Goal: Information Seeking & Learning: Check status

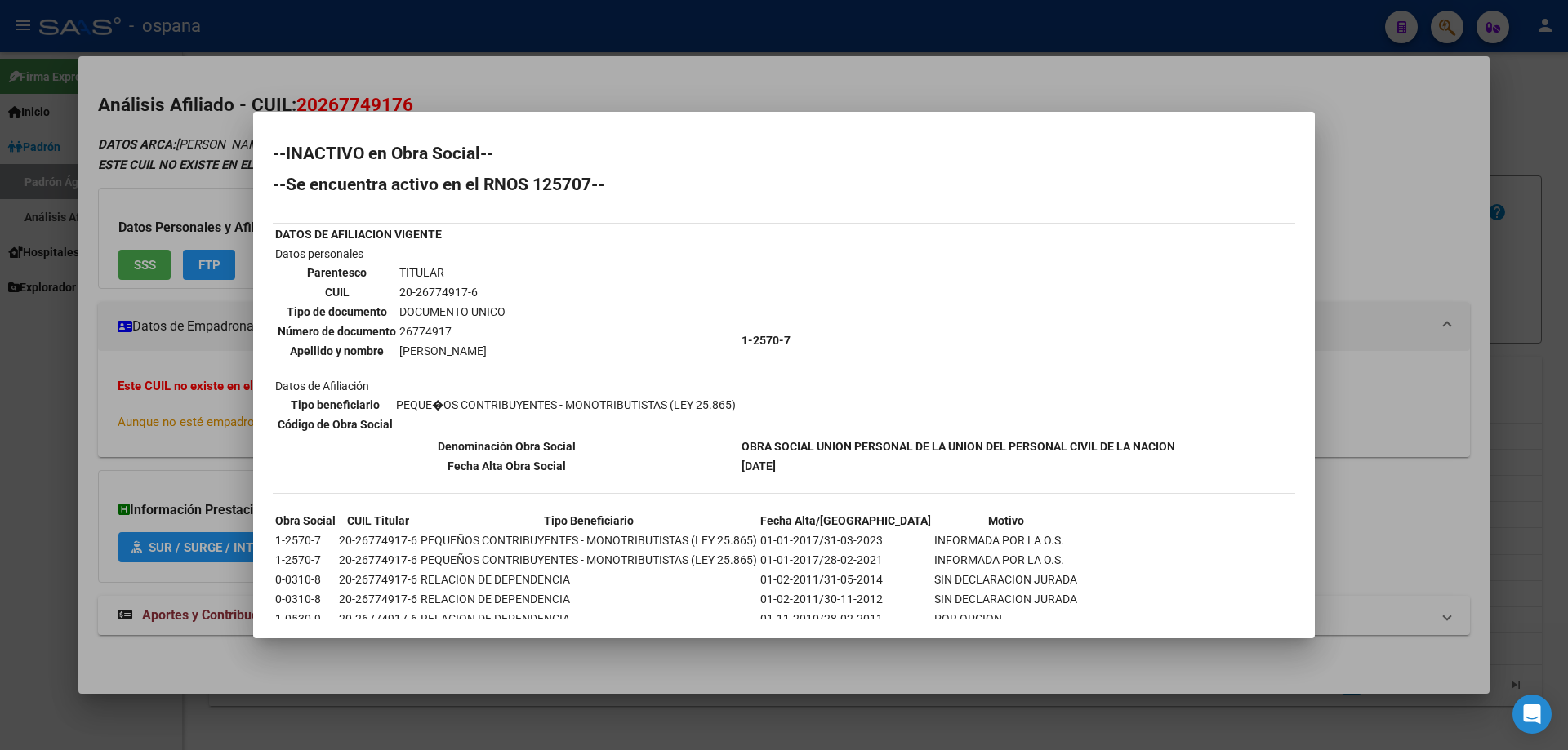
click at [561, 240] on td "DATOS DE AFILIACION VIGENTE" at bounding box center [506, 234] width 464 height 18
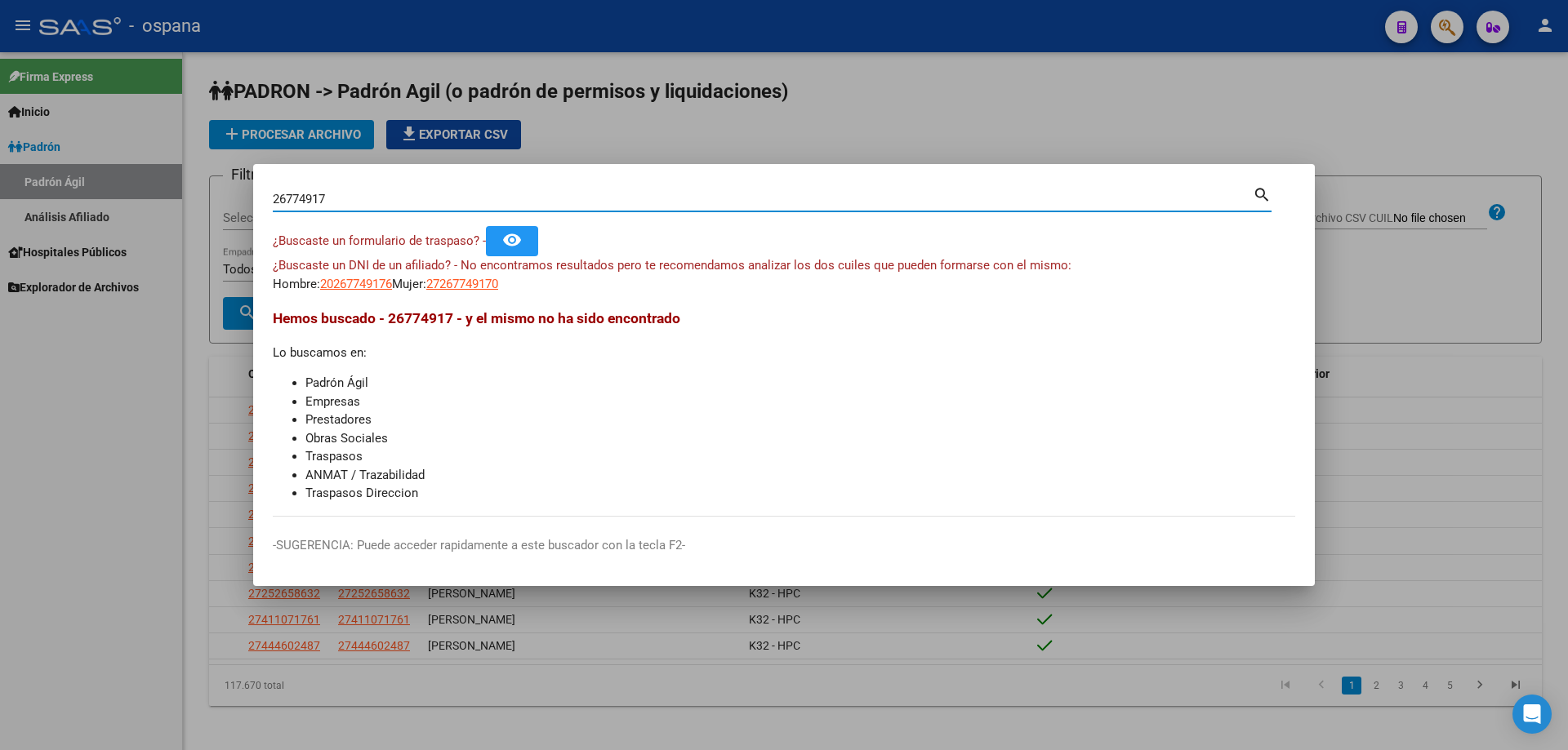
drag, startPoint x: 457, startPoint y: 202, endPoint x: 0, endPoint y: 153, distance: 459.6
click at [0, 153] on div "26774917 Buscar (apellido, dni, cuil, nro traspaso, cuit, obra social) search ¿…" at bounding box center [784, 375] width 1568 height 750
type input "36594819"
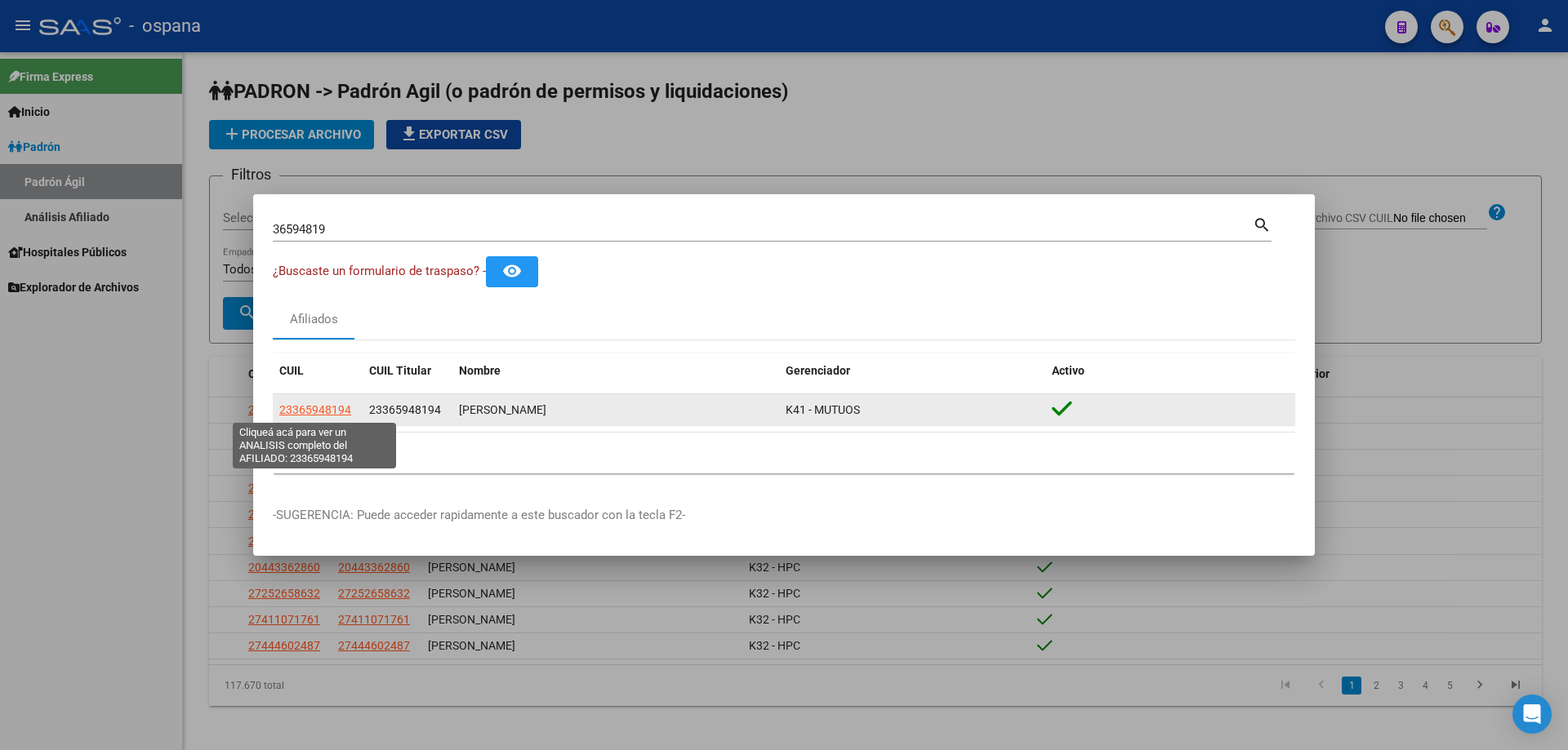
click at [326, 403] on span "23365948194" at bounding box center [315, 409] width 71 height 13
type textarea "23365948194"
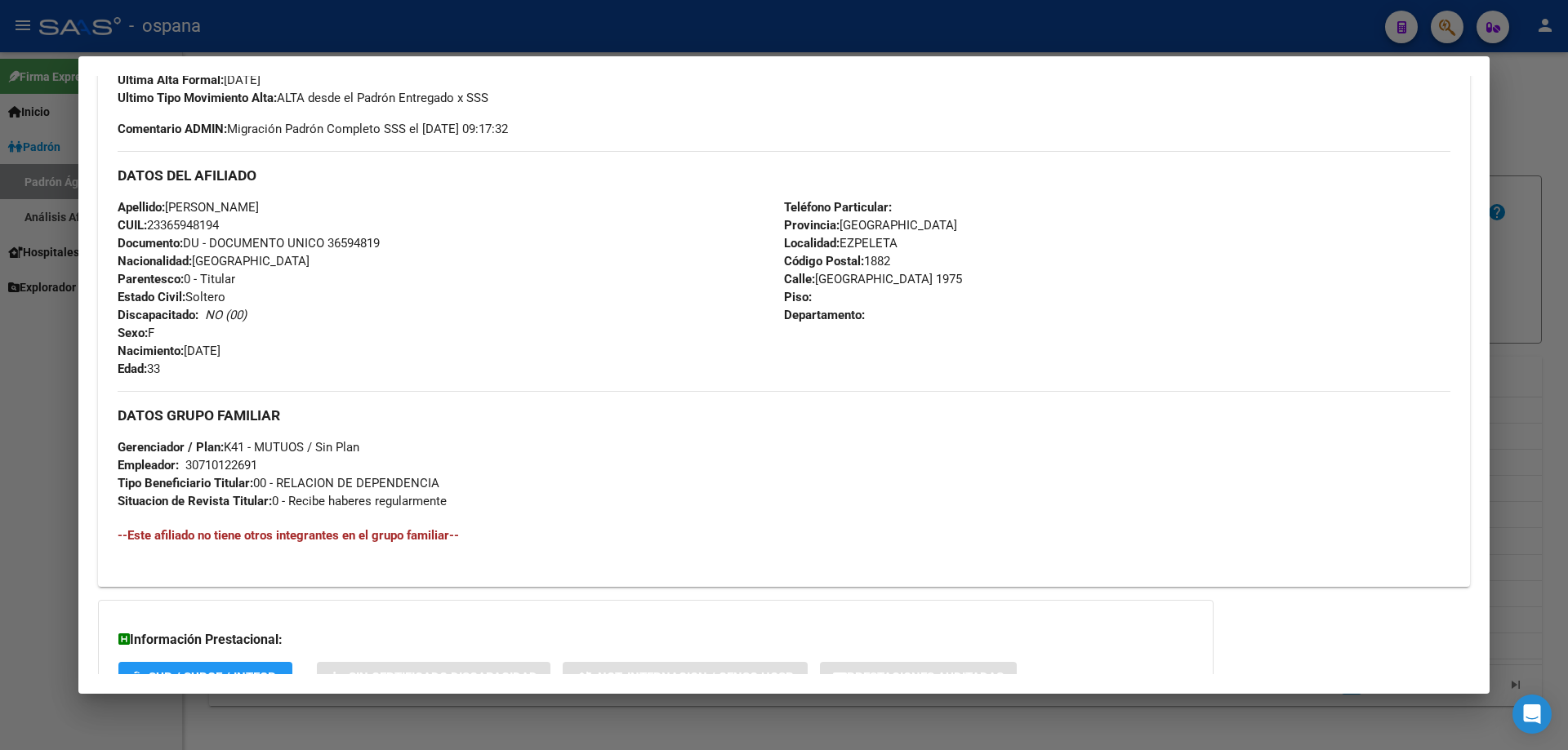
scroll to position [537, 0]
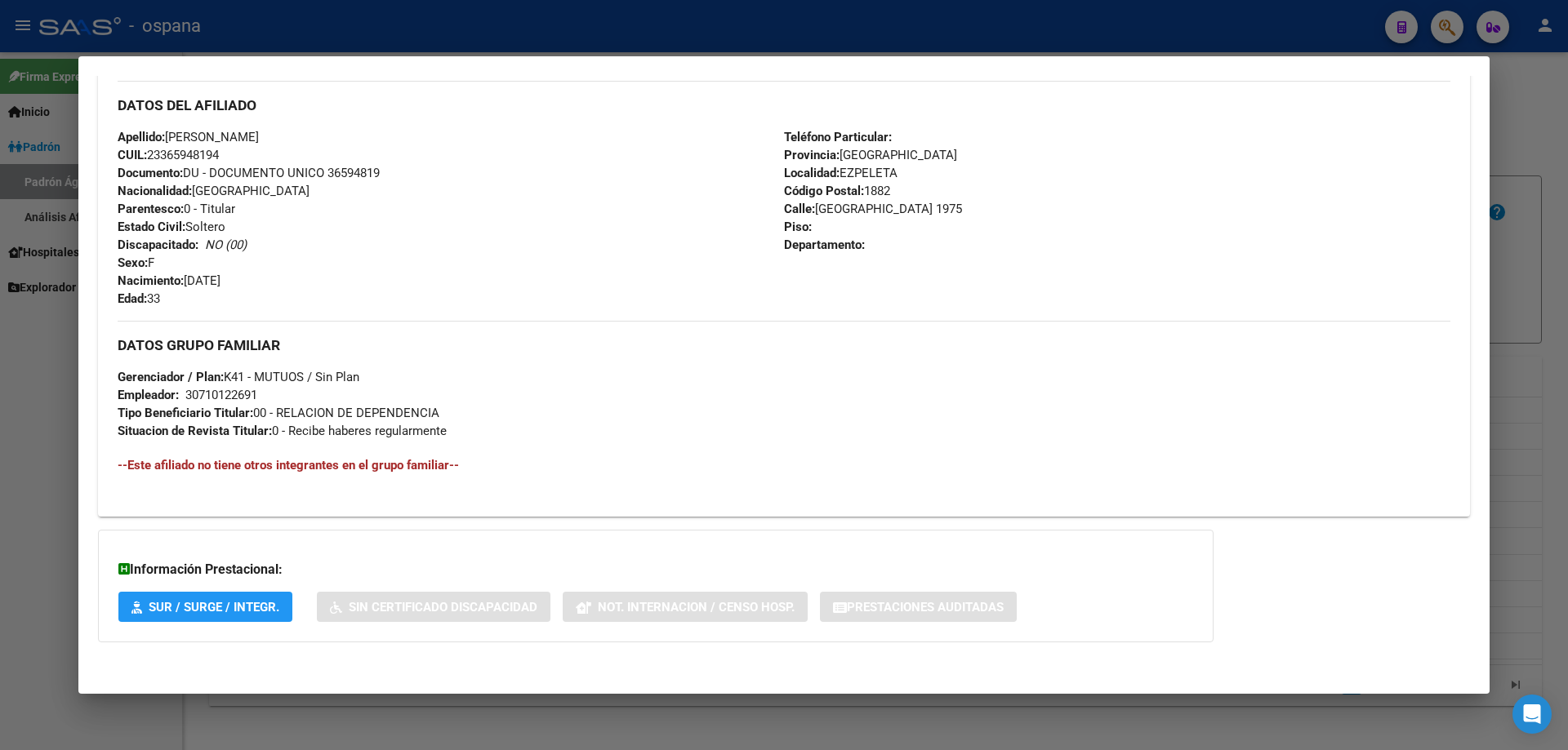
click at [269, 617] on button "SUR / SURGE / INTEGR." at bounding box center [206, 607] width 174 height 30
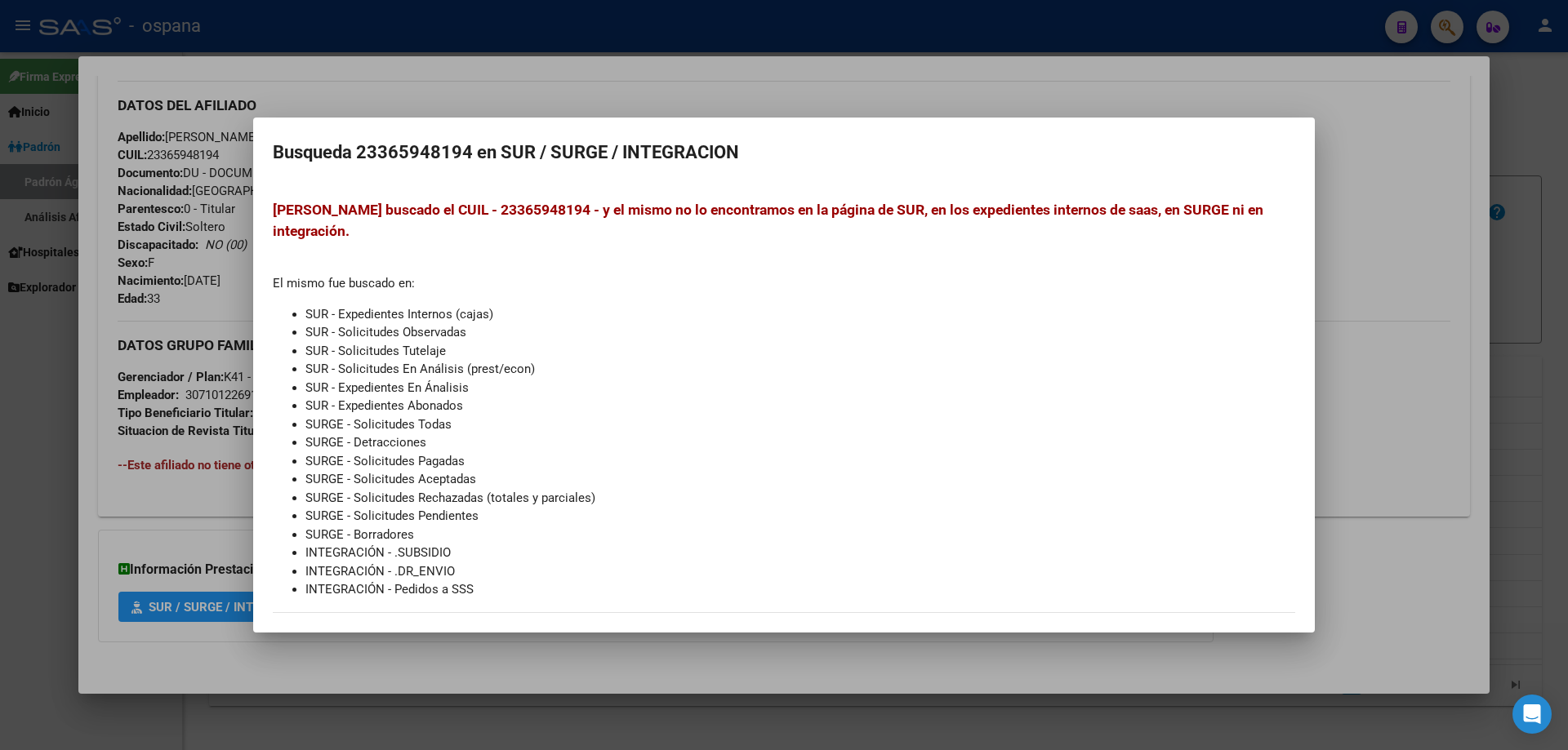
click at [178, 346] on div at bounding box center [784, 375] width 1568 height 750
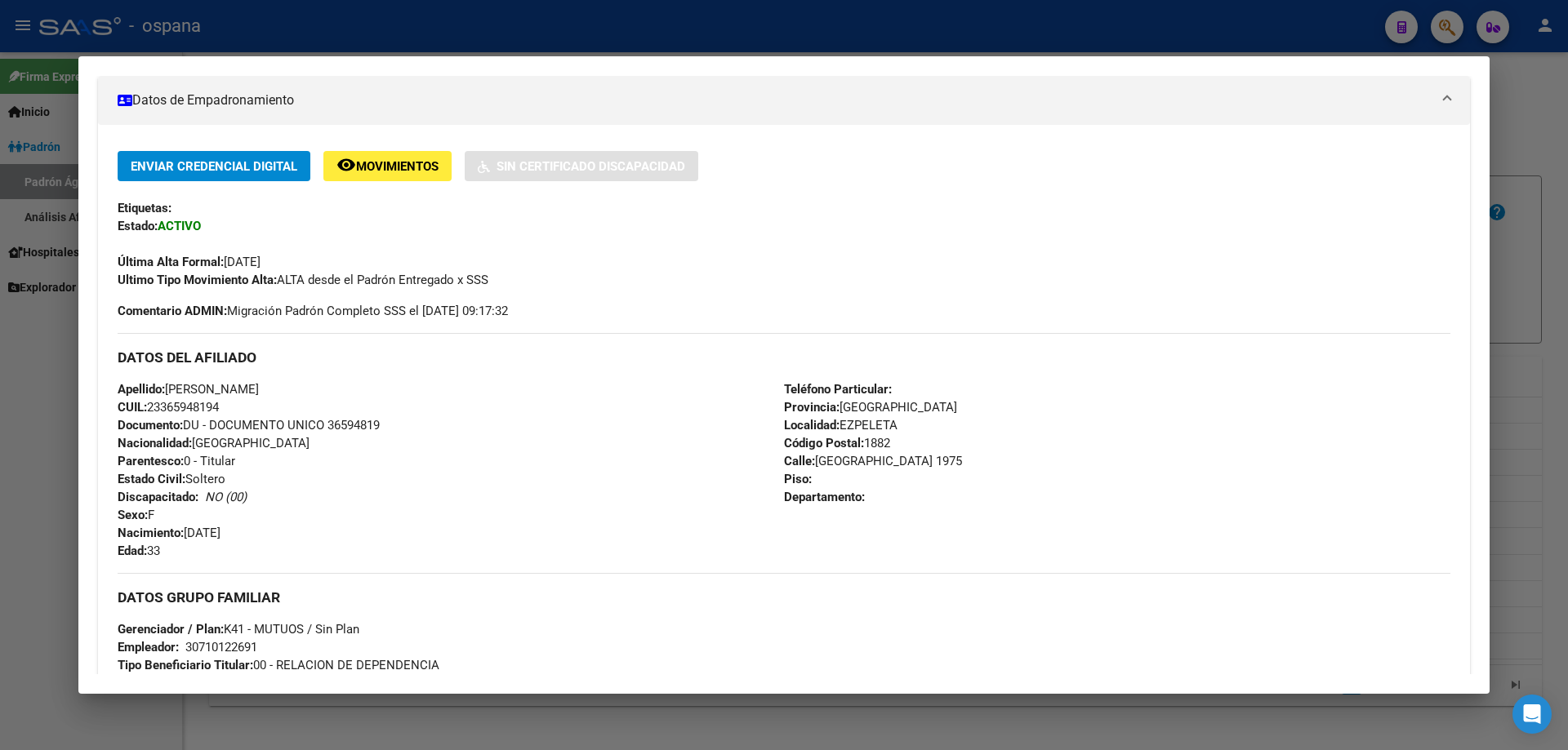
scroll to position [0, 0]
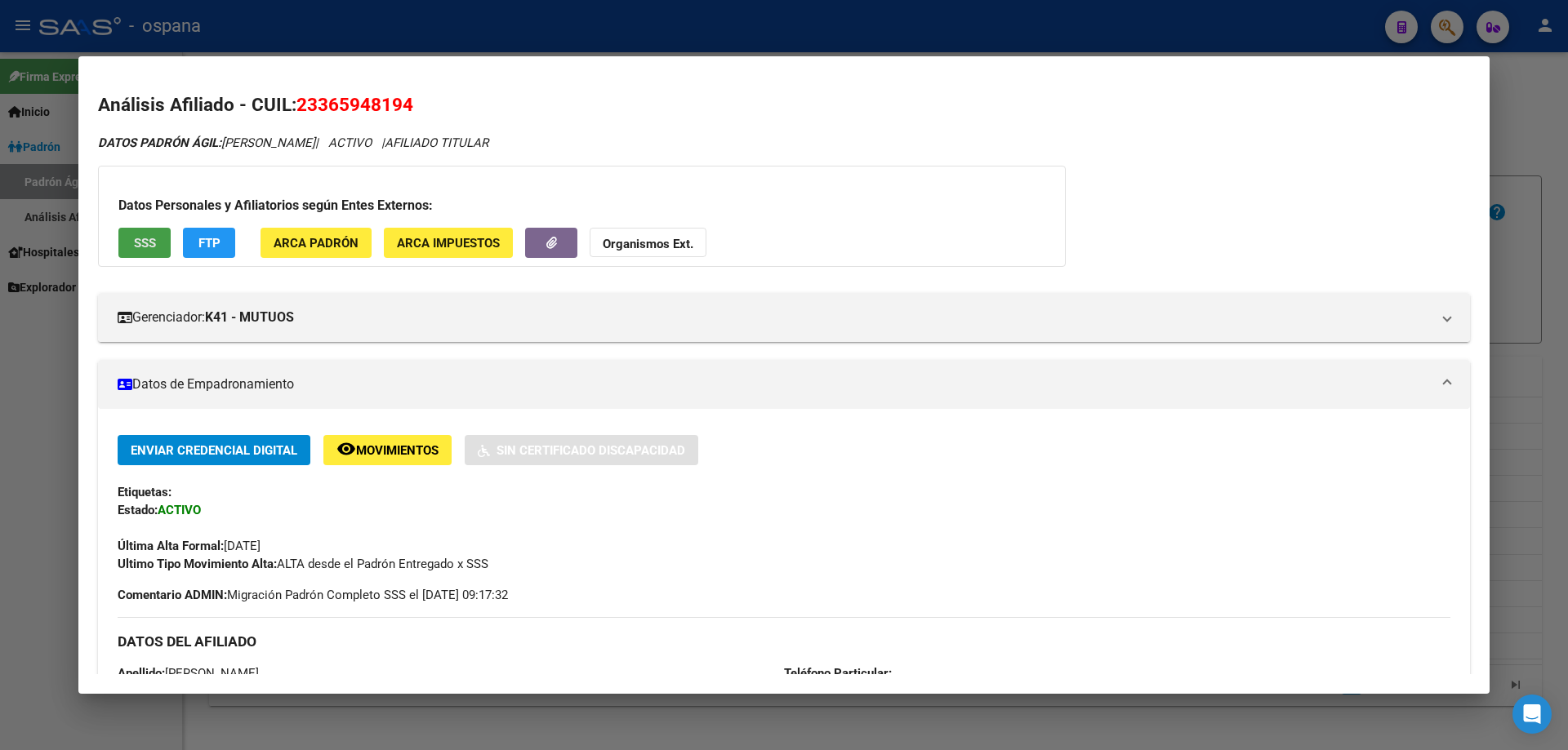
click at [153, 233] on button "SSS" at bounding box center [145, 243] width 52 height 30
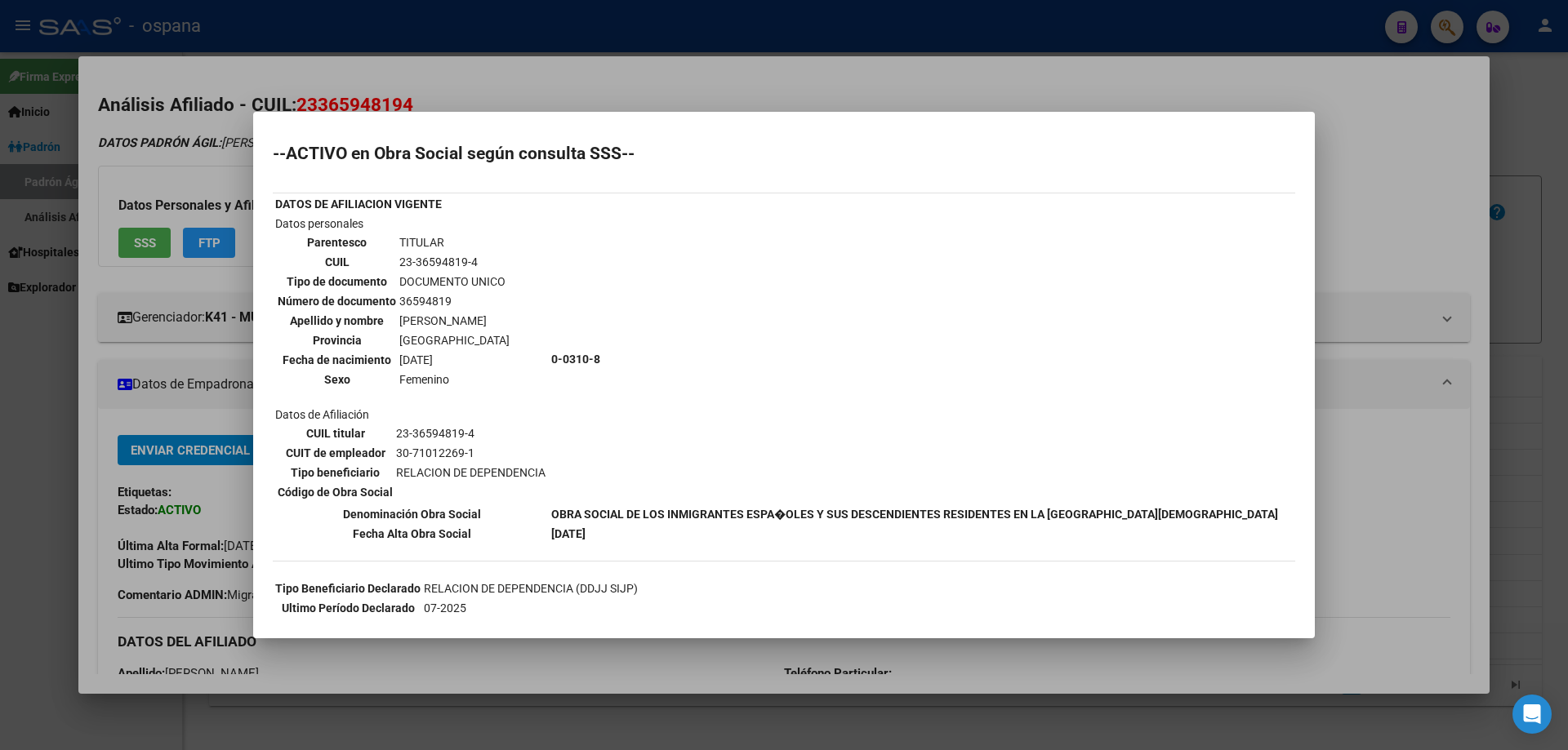
click at [1567, 414] on div at bounding box center [784, 375] width 1568 height 750
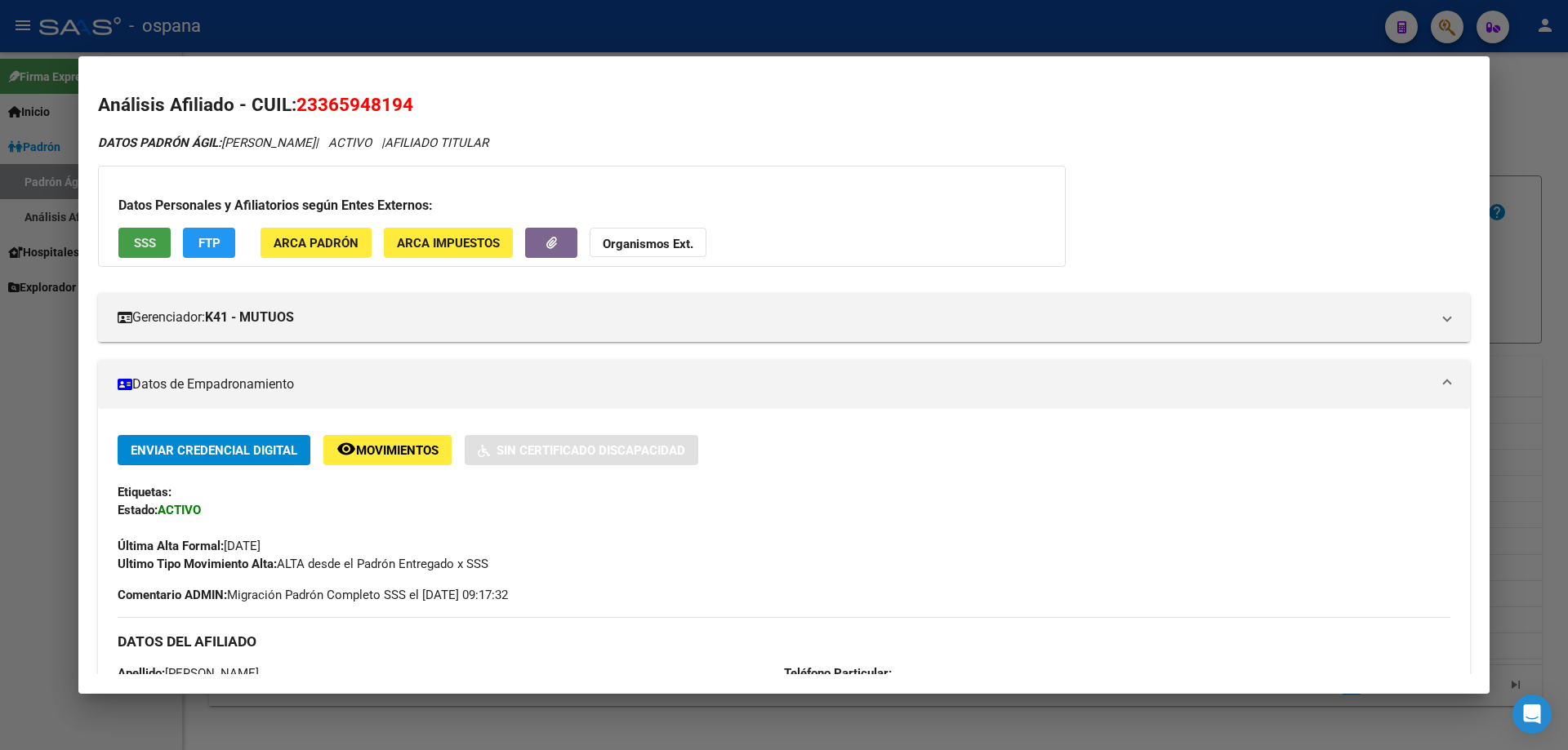
click at [159, 243] on button "SSS" at bounding box center [145, 243] width 52 height 30
